Goal: Task Accomplishment & Management: Manage account settings

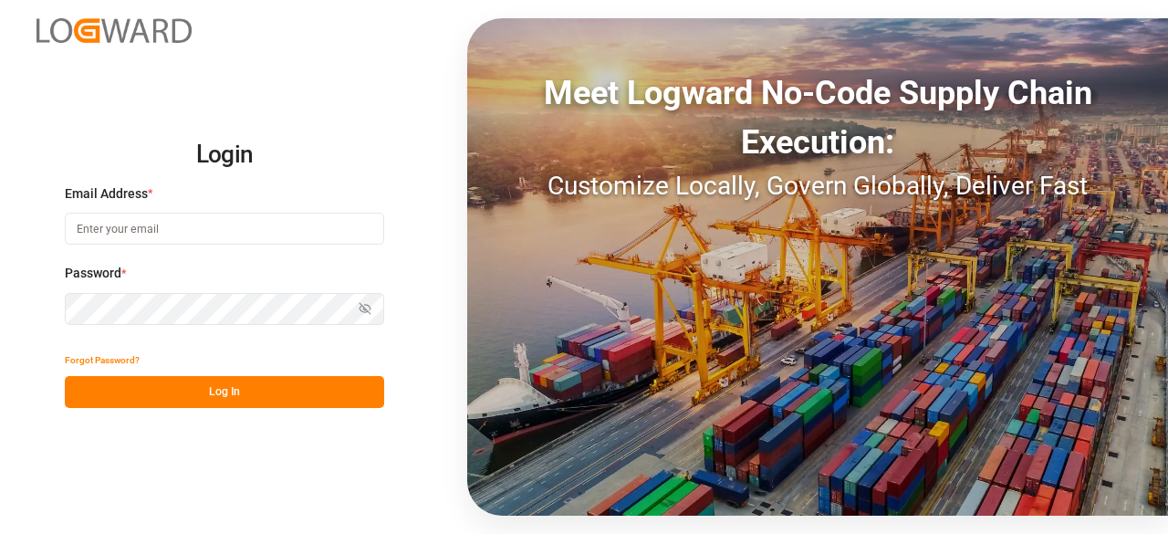
type input "[PERSON_NAME][EMAIL_ADDRESS][PERSON_NAME][DOMAIN_NAME]"
click at [170, 390] on button "Log In" at bounding box center [224, 392] width 319 height 32
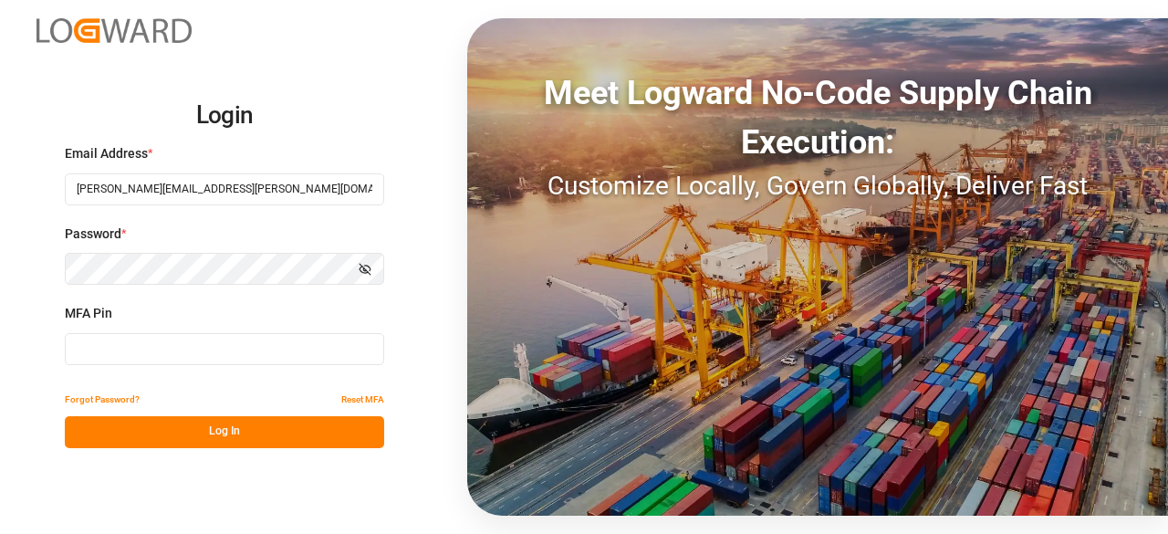
click at [120, 353] on input at bounding box center [224, 349] width 319 height 32
type input "731366"
click at [221, 433] on button "Log In" at bounding box center [224, 432] width 319 height 32
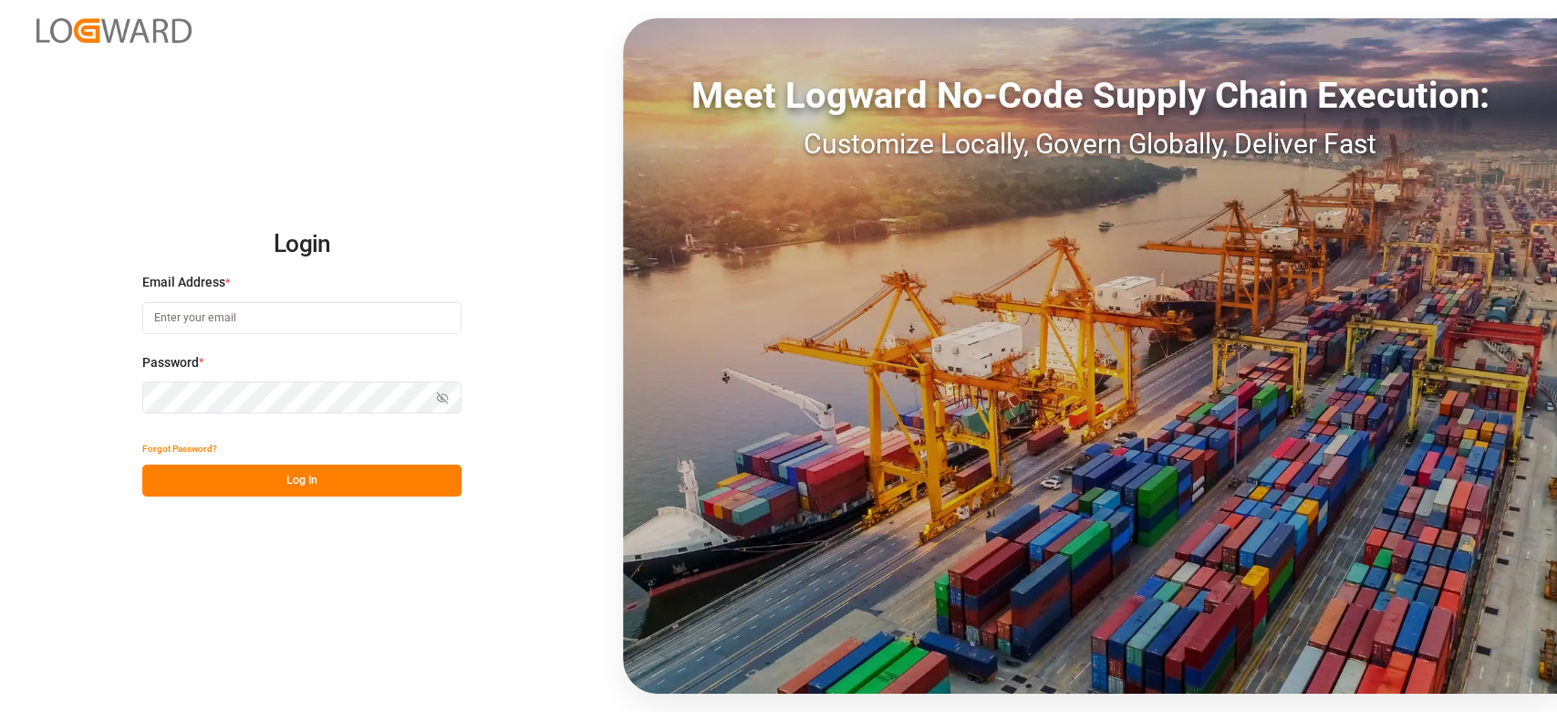
type input "[PERSON_NAME][EMAIL_ADDRESS][PERSON_NAME][DOMAIN_NAME]"
click at [284, 483] on button "Log In" at bounding box center [301, 480] width 319 height 32
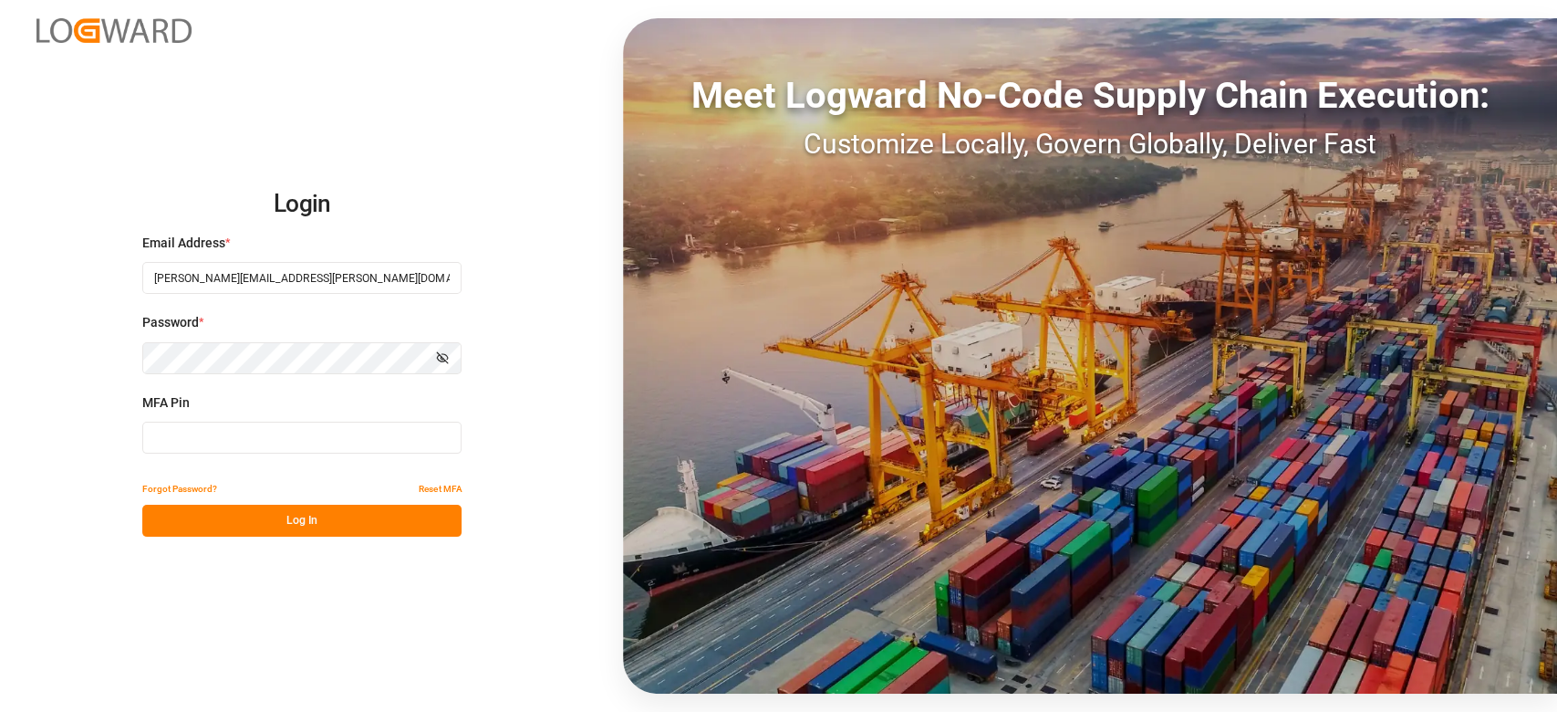
click at [305, 429] on input at bounding box center [301, 438] width 319 height 32
type input "803379"
click at [278, 524] on button "Log In" at bounding box center [301, 521] width 319 height 32
